Goal: Information Seeking & Learning: Learn about a topic

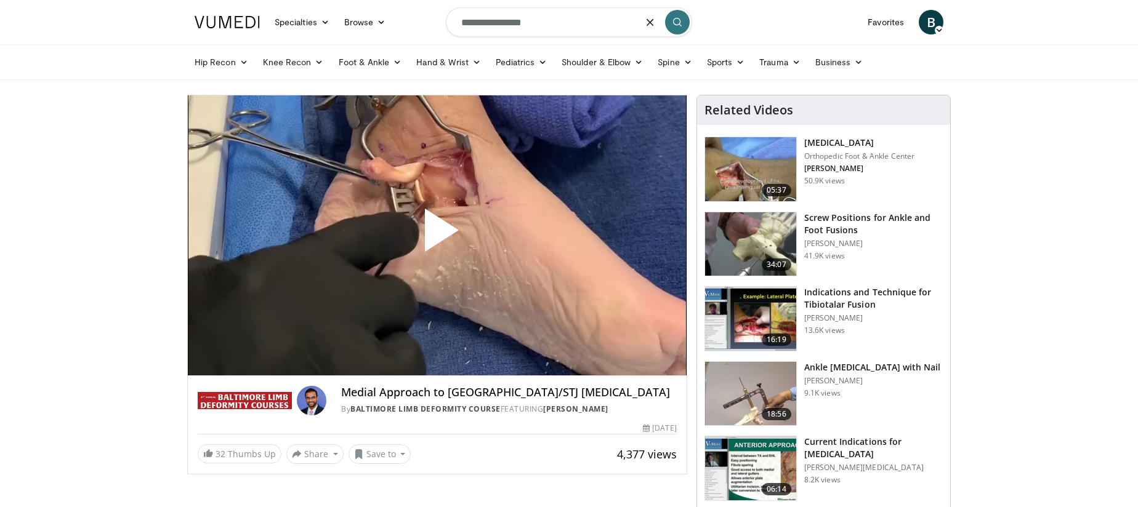
type input "**********"
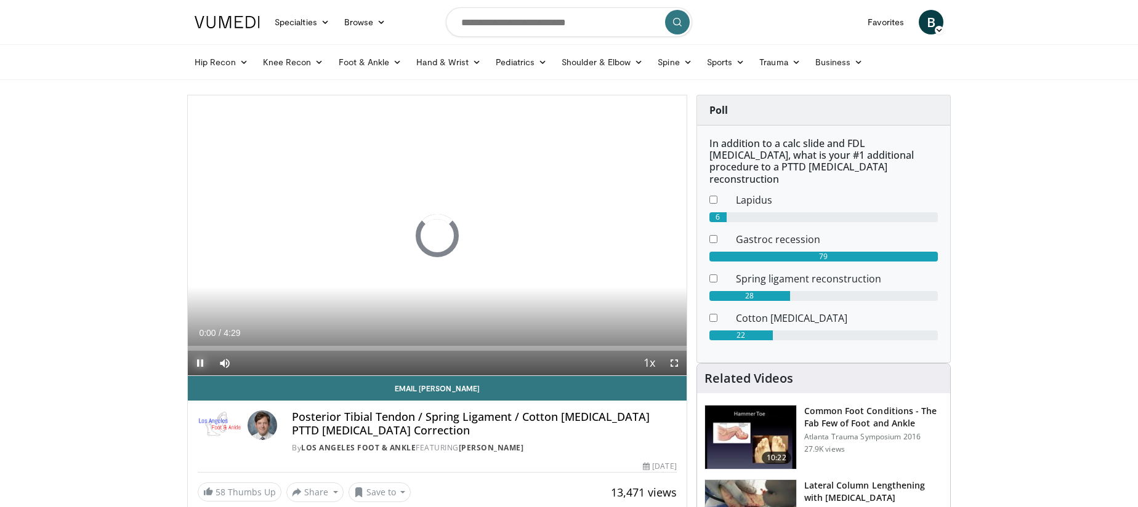
click at [195, 360] on span "Video Player" at bounding box center [200, 363] width 25 height 25
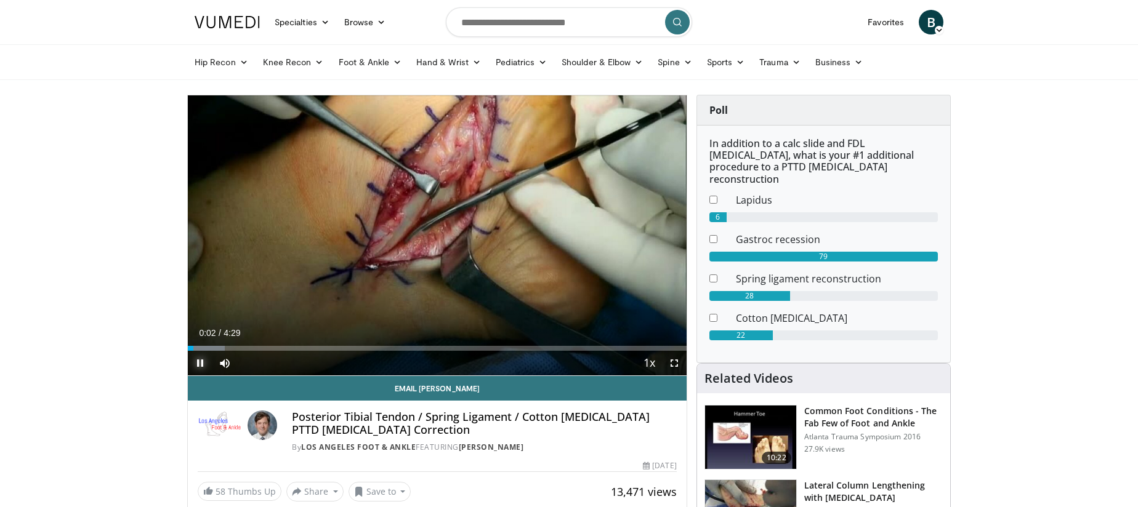
click at [203, 357] on span "Video Player" at bounding box center [200, 363] width 25 height 25
click at [203, 363] on span "Video Player" at bounding box center [200, 363] width 25 height 25
click at [212, 349] on div "Loaded : 14.71% 0:11 0:12" at bounding box center [437, 348] width 499 height 5
click at [221, 348] on div "Progress Bar" at bounding box center [221, 348] width 1 height 5
click at [244, 348] on div "Progress Bar" at bounding box center [244, 348] width 1 height 5
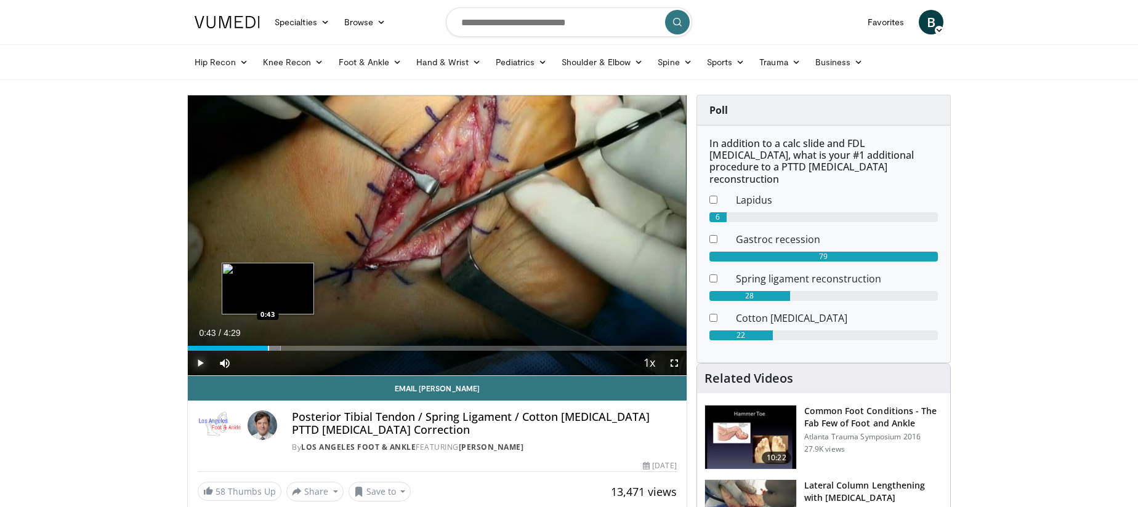
click at [268, 348] on div "Progress Bar" at bounding box center [268, 348] width 1 height 5
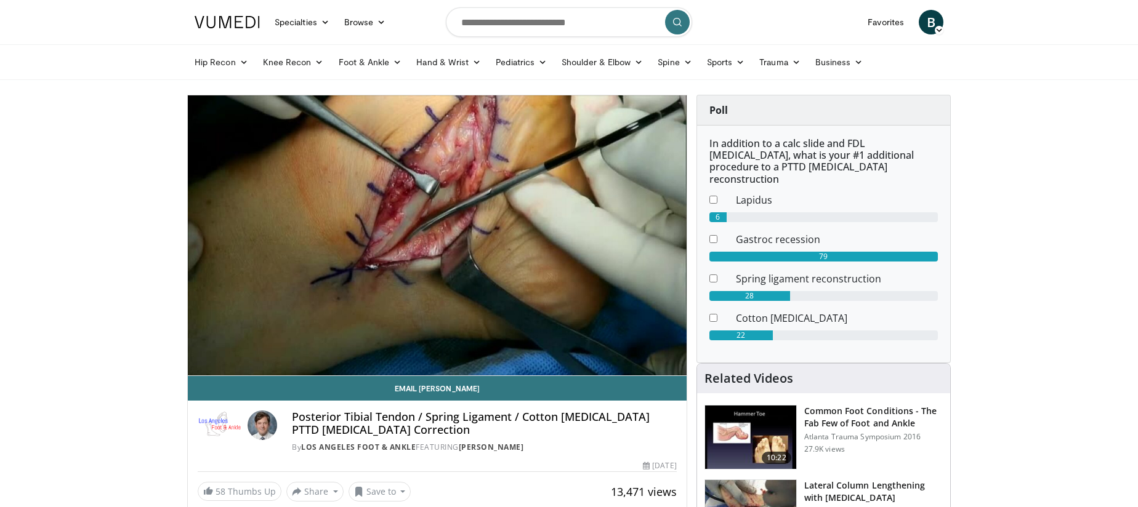
click at [285, 348] on div "10 seconds Tap to unmute" at bounding box center [437, 235] width 499 height 280
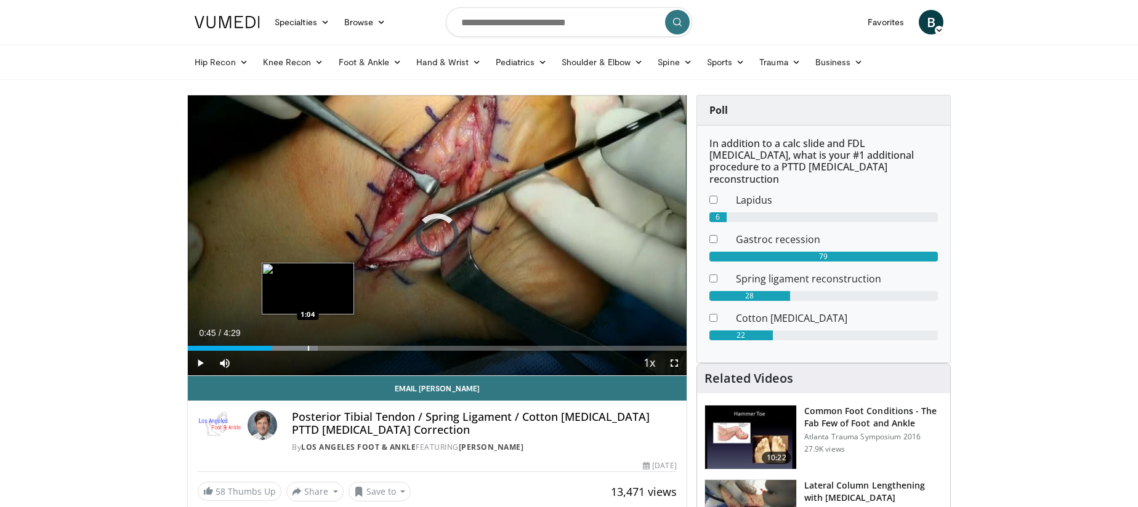
click at [308, 350] on div "Progress Bar" at bounding box center [308, 348] width 1 height 5
click at [205, 361] on span "Video Player" at bounding box center [200, 363] width 25 height 25
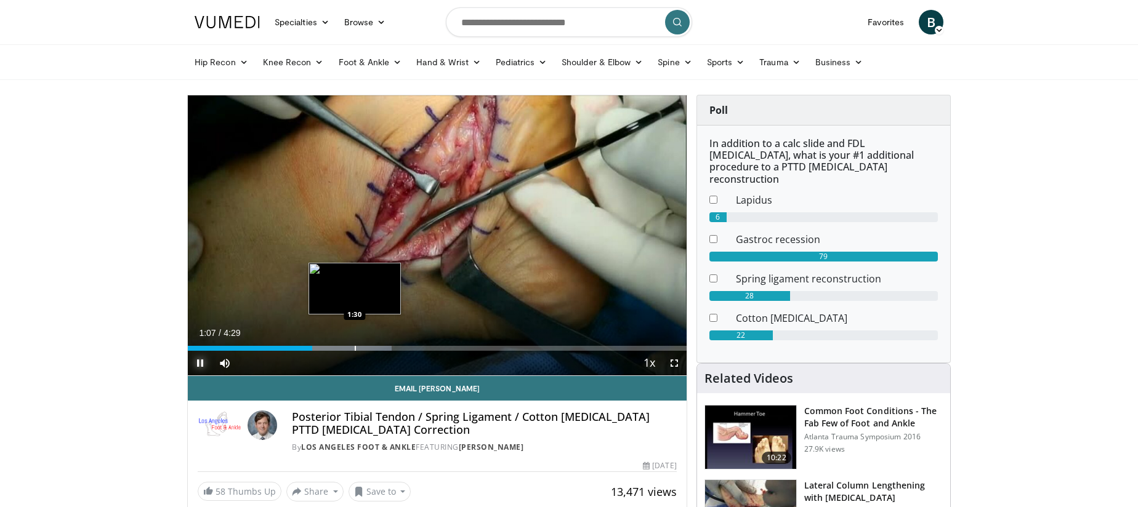
click at [355, 348] on div "Progress Bar" at bounding box center [355, 348] width 1 height 5
click at [396, 345] on div "Loaded : 58.92% 1:39 1:52" at bounding box center [437, 345] width 499 height 12
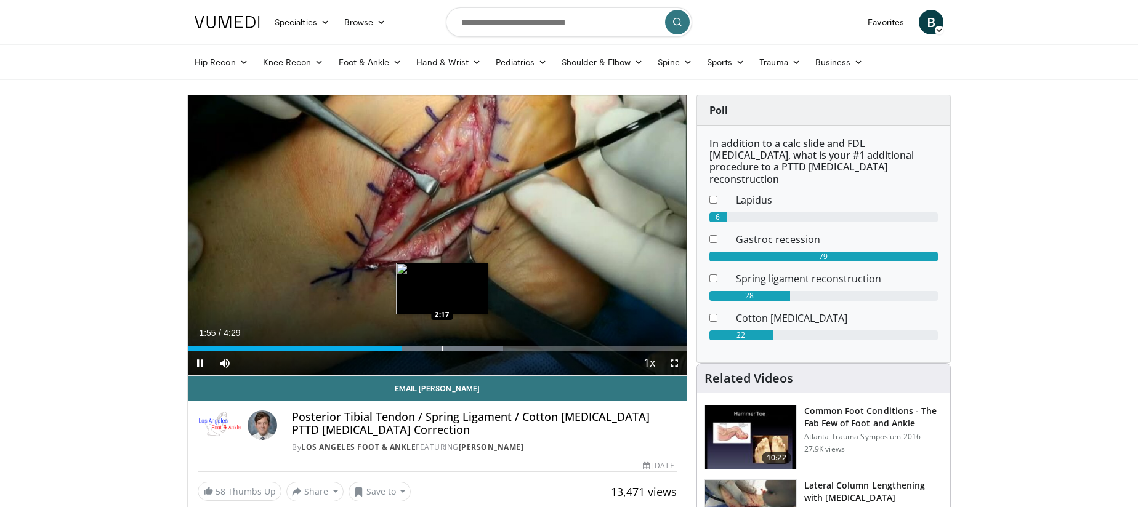
click at [443, 345] on div "10 seconds Tap to unmute" at bounding box center [437, 235] width 499 height 280
click at [478, 347] on div "Progress Bar" at bounding box center [478, 348] width 1 height 5
click at [192, 360] on span "Video Player" at bounding box center [200, 363] width 25 height 25
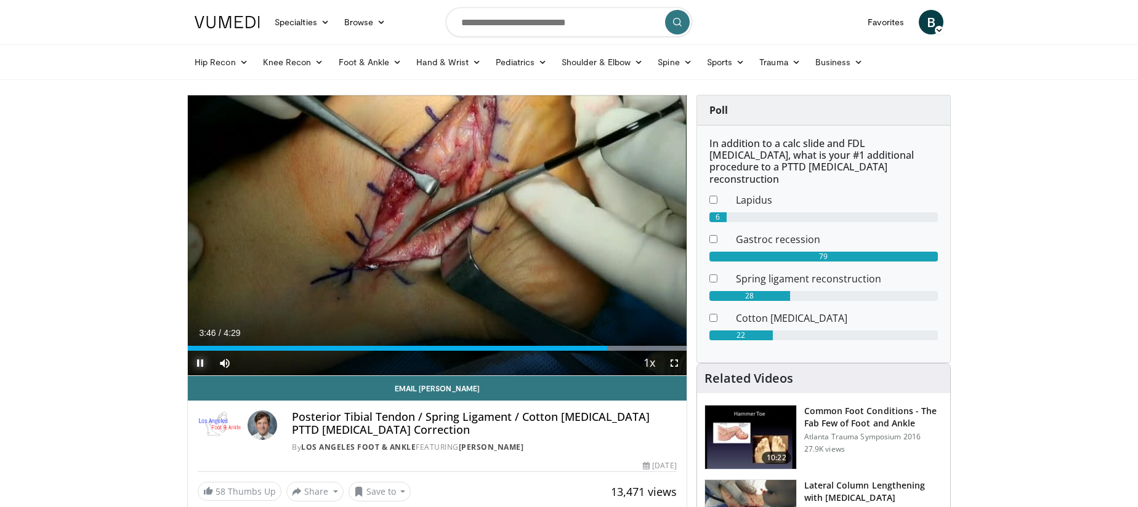
click at [203, 368] on span "Video Player" at bounding box center [200, 363] width 25 height 25
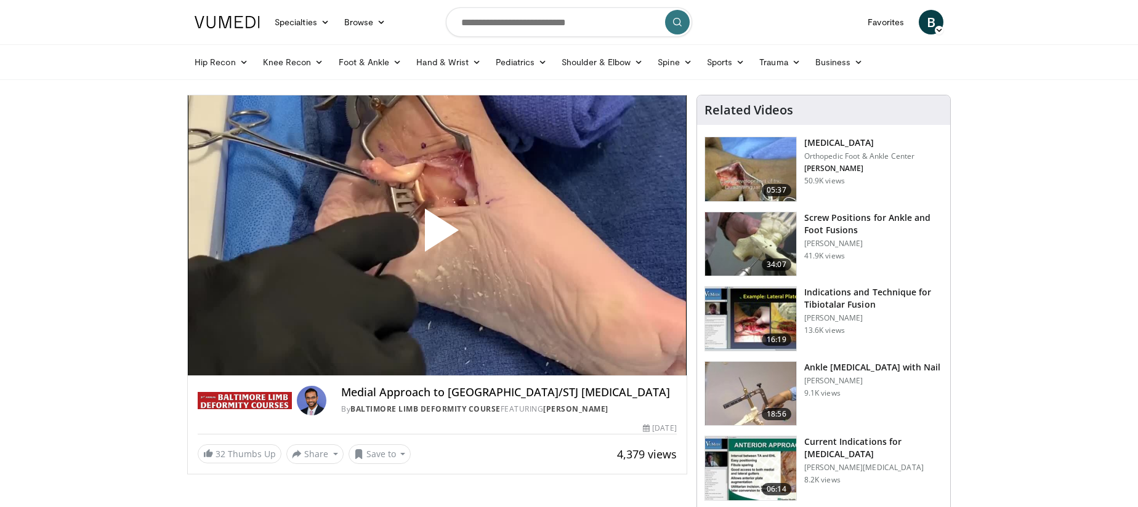
click at [437, 235] on span "Video Player" at bounding box center [437, 235] width 0 height 0
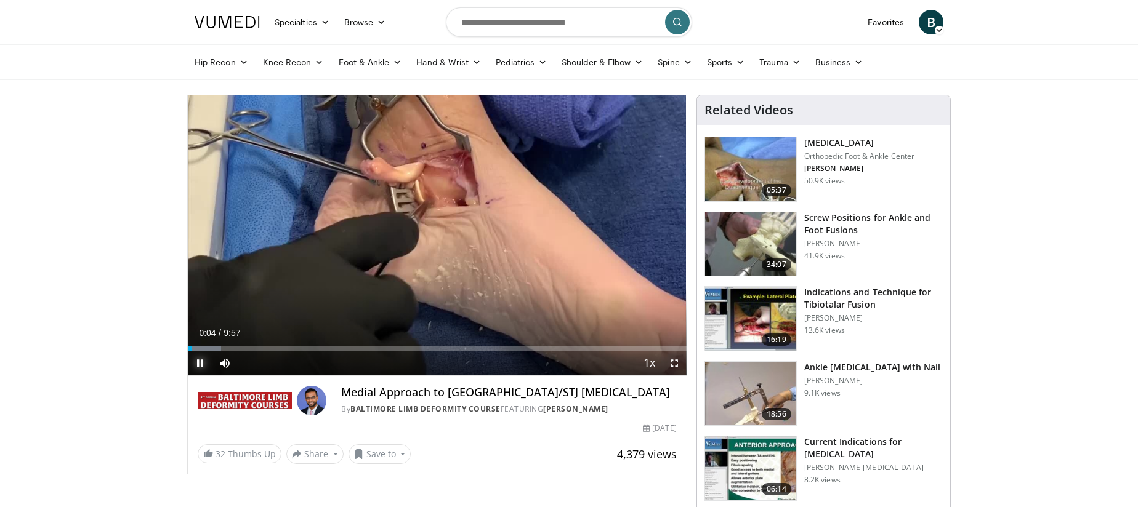
click at [203, 359] on span "Video Player" at bounding box center [200, 363] width 25 height 25
click at [195, 363] on span "Video Player" at bounding box center [200, 363] width 25 height 25
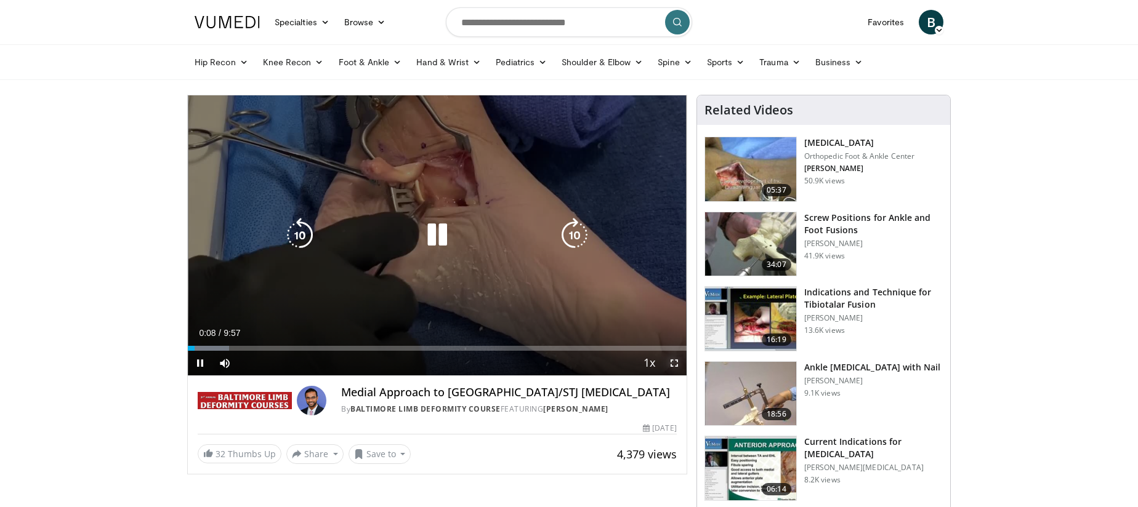
click at [671, 369] on span "Video Player" at bounding box center [674, 363] width 25 height 25
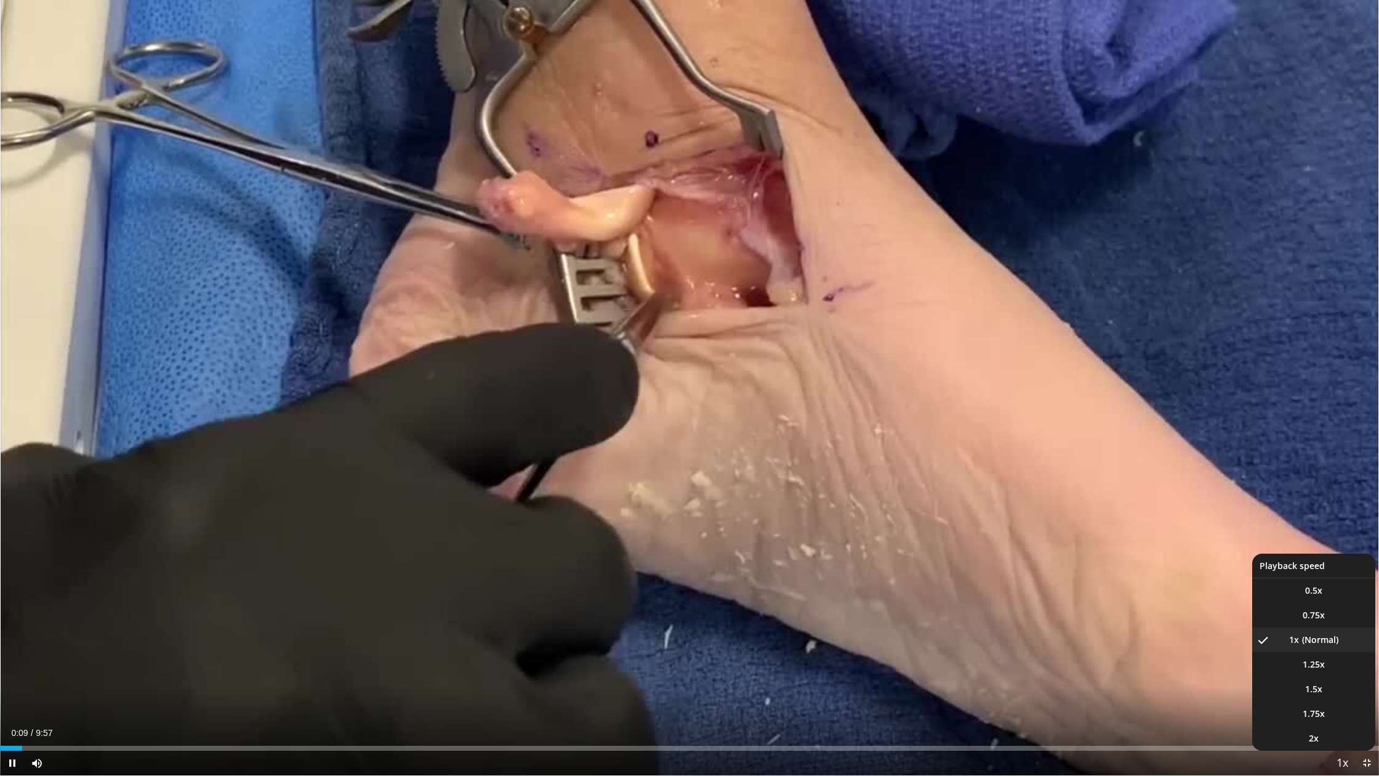
click at [1137, 507] on span "Video Player" at bounding box center [1342, 763] width 17 height 25
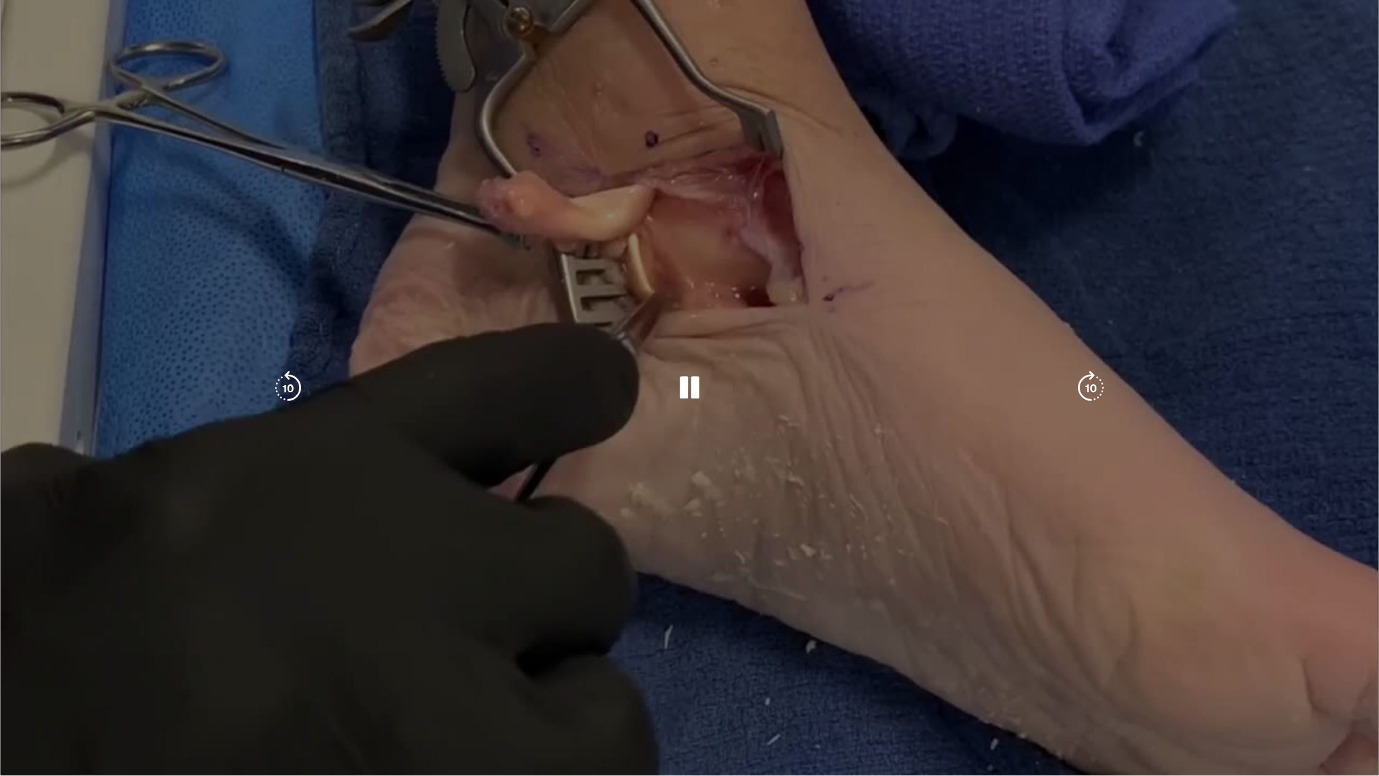
click at [1137, 507] on div "10 seconds Tap to unmute" at bounding box center [689, 387] width 1379 height 775
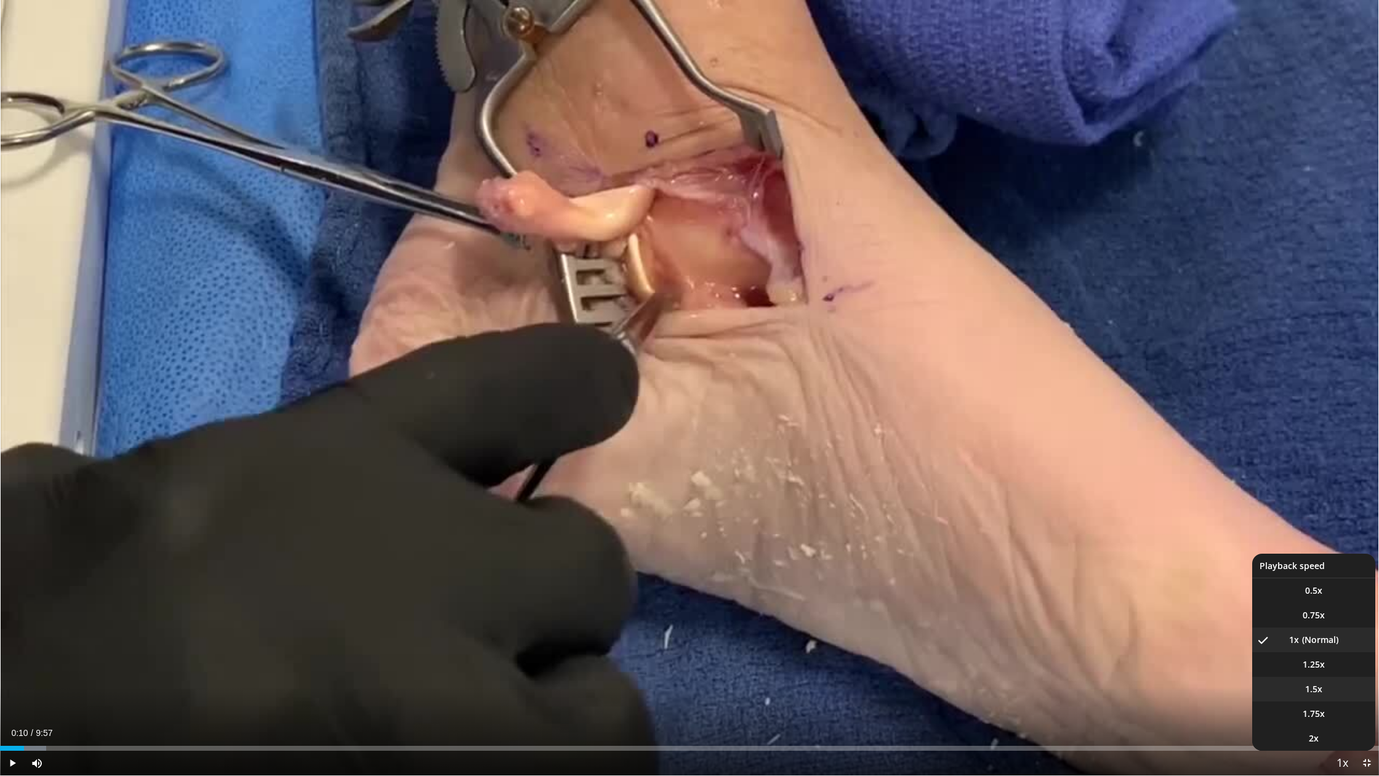
click at [1137, 507] on li "1.5x" at bounding box center [1313, 689] width 123 height 25
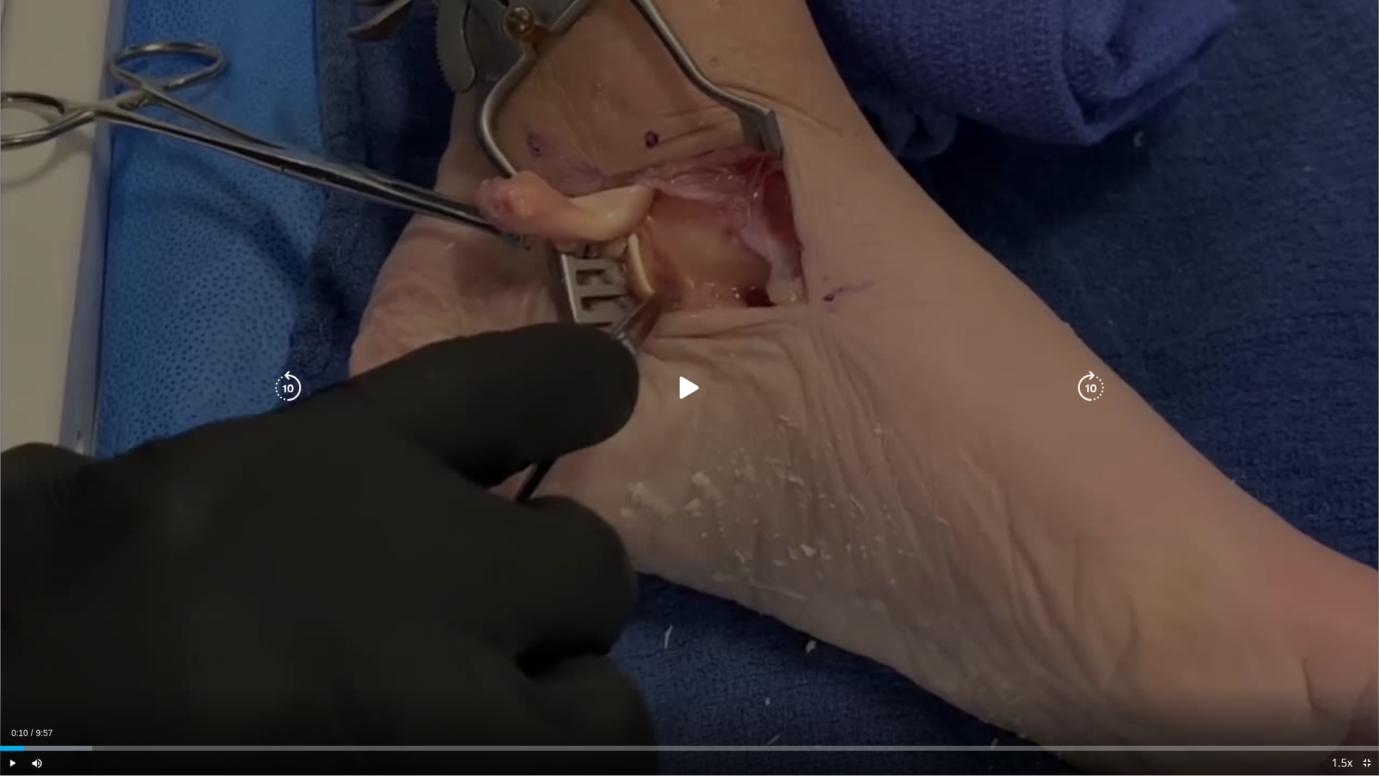
drag, startPoint x: 691, startPoint y: 370, endPoint x: 687, endPoint y: 382, distance: 12.5
click at [691, 371] on icon "Video Player" at bounding box center [689, 388] width 34 height 34
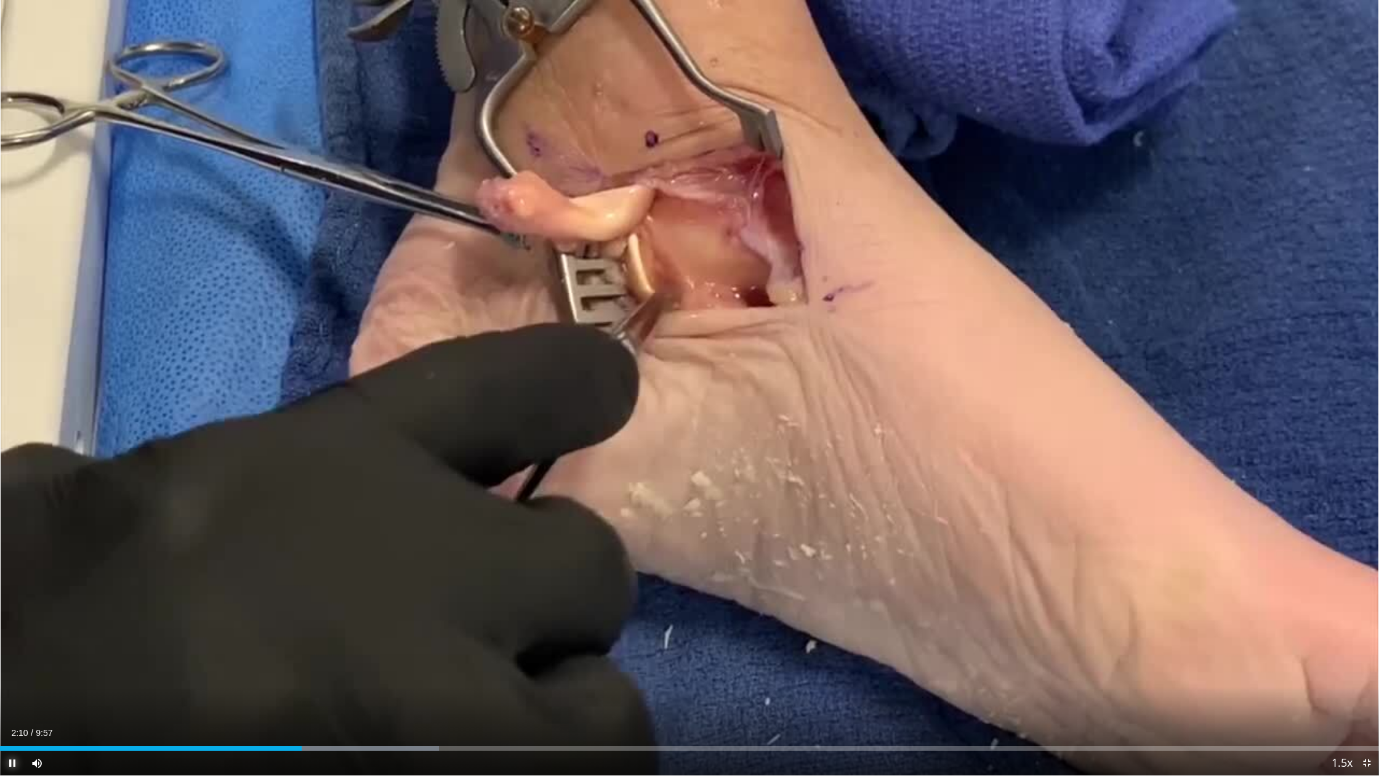
click at [5, 507] on span "Video Player" at bounding box center [12, 763] width 25 height 25
